Goal: Information Seeking & Learning: Learn about a topic

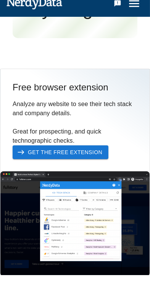
scroll to position [1653, 0]
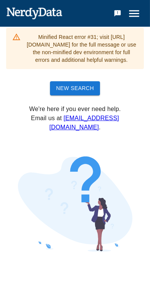
click at [74, 95] on link "New Search" at bounding box center [75, 88] width 50 height 14
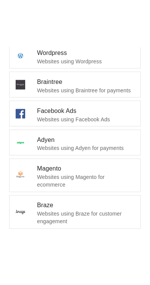
scroll to position [148, 0]
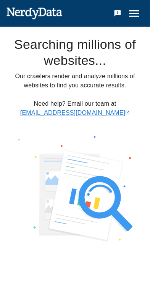
scroll to position [192, 0]
